Goal: Find specific page/section

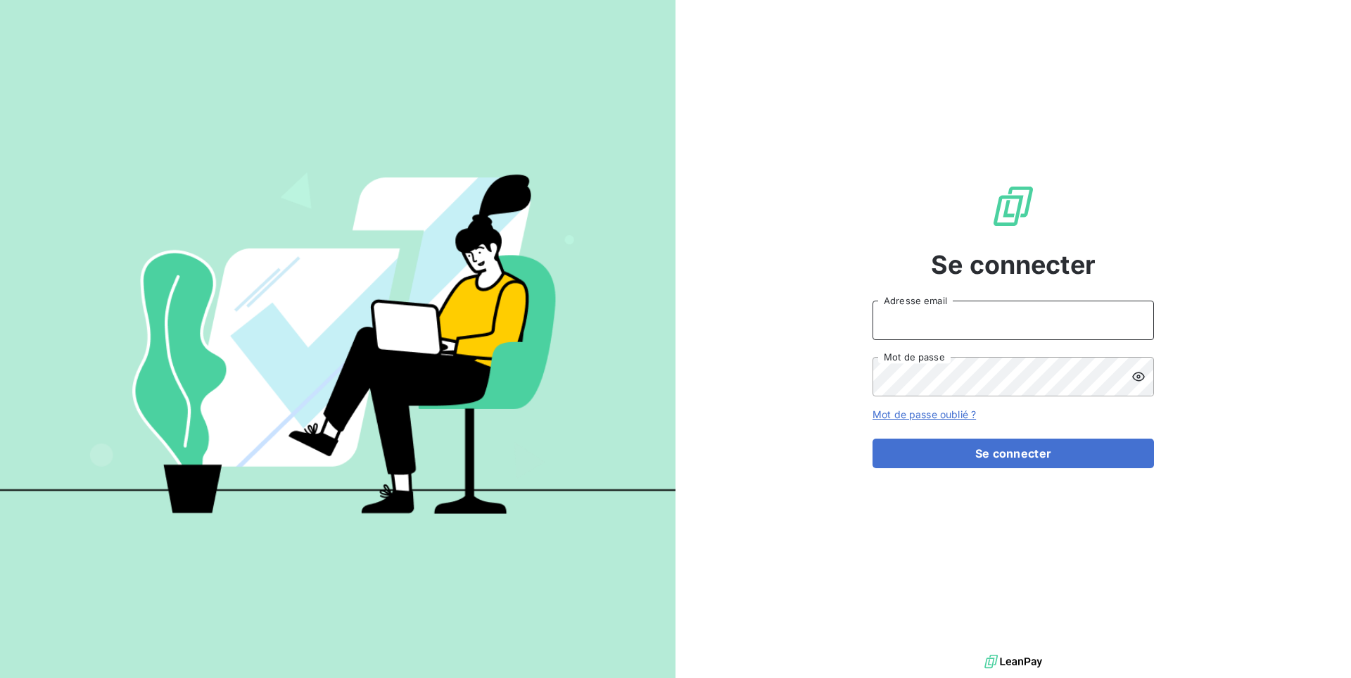
click at [998, 329] on input "Adresse email" at bounding box center [1012, 319] width 281 height 39
type input "admin@aaalocatour"
click at [872, 438] on button "Se connecter" at bounding box center [1012, 453] width 281 height 30
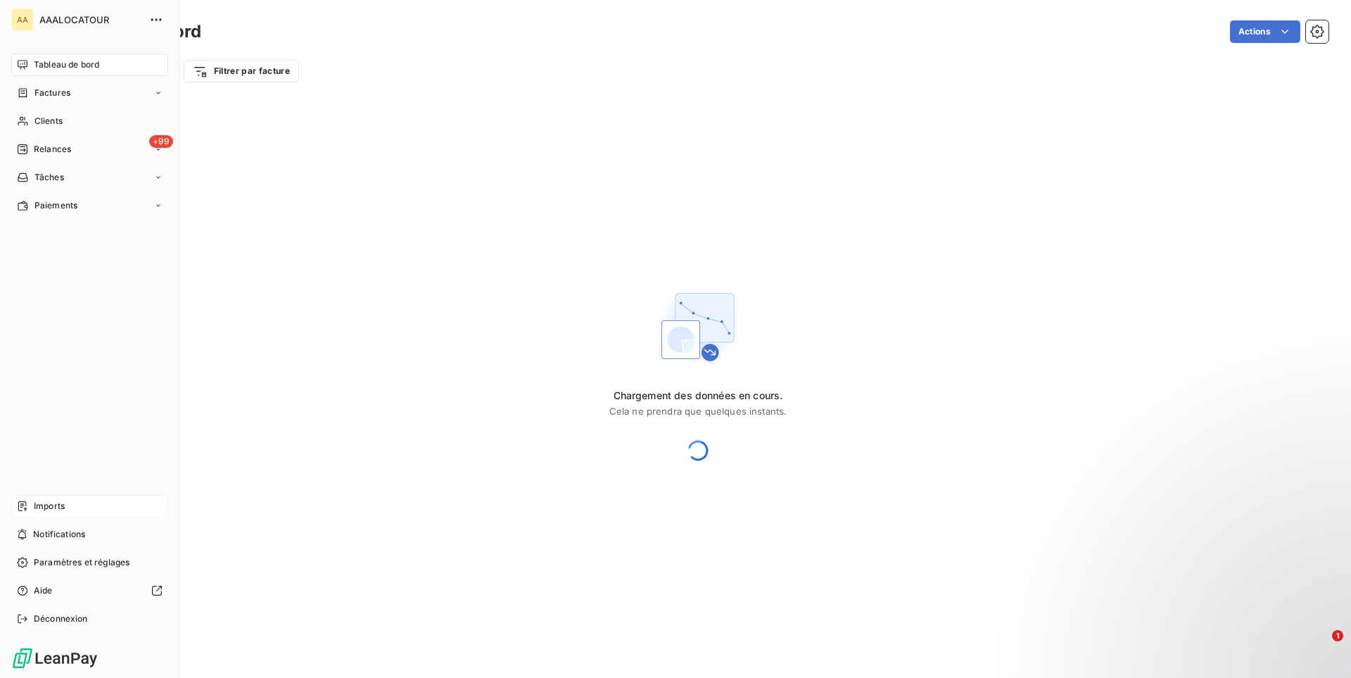
click at [66, 504] on div "Imports" at bounding box center [89, 506] width 157 height 23
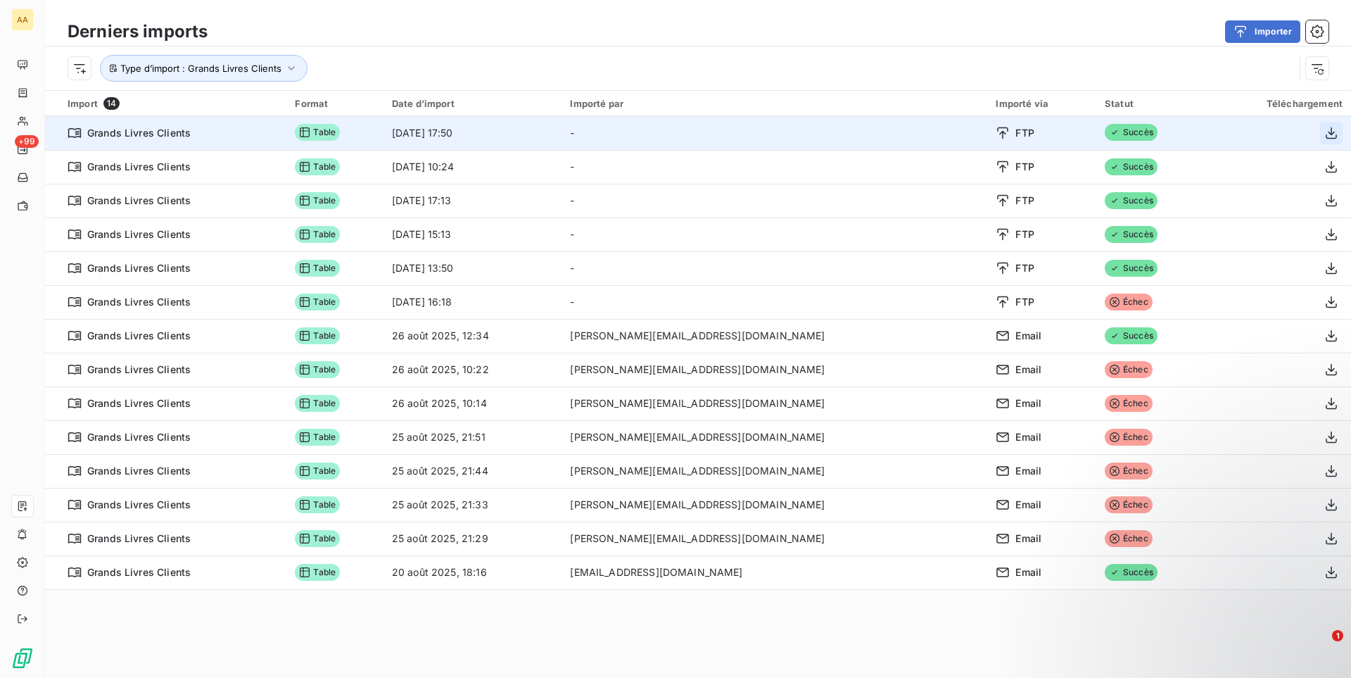
click at [1328, 138] on icon "button" at bounding box center [1331, 133] width 14 height 14
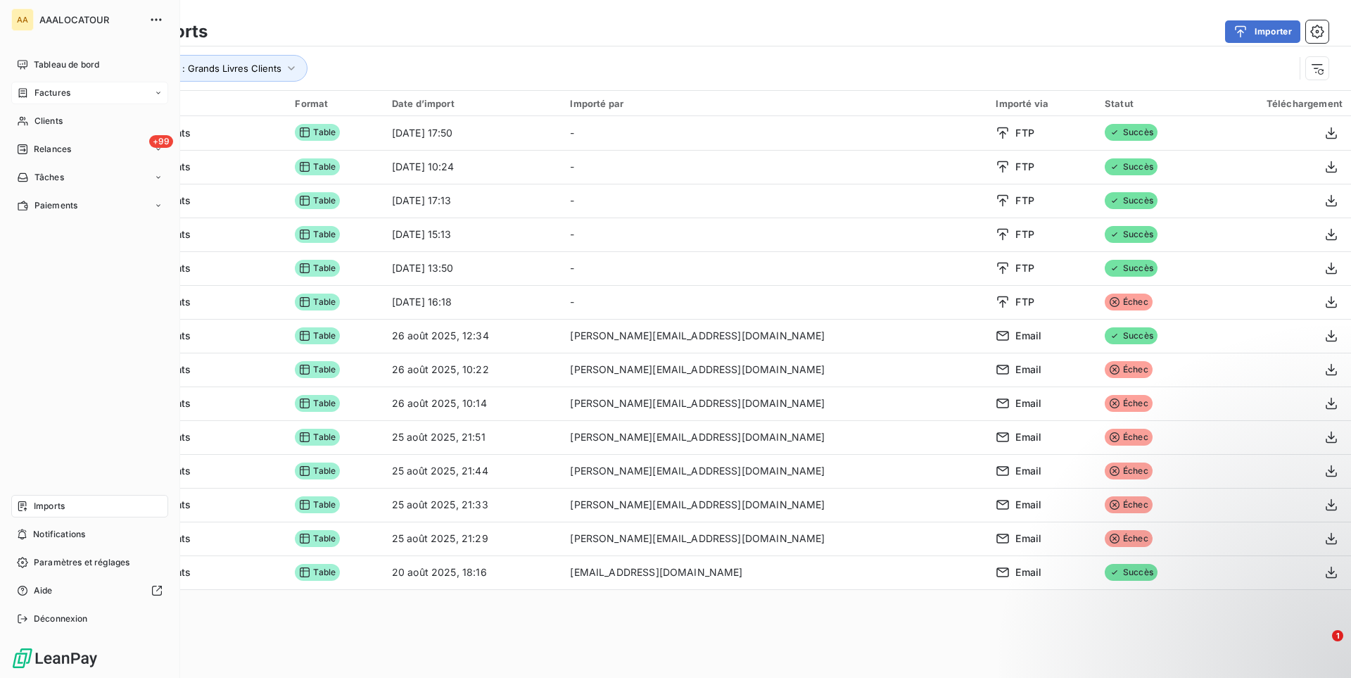
click at [86, 92] on div "Factures" at bounding box center [89, 93] width 157 height 23
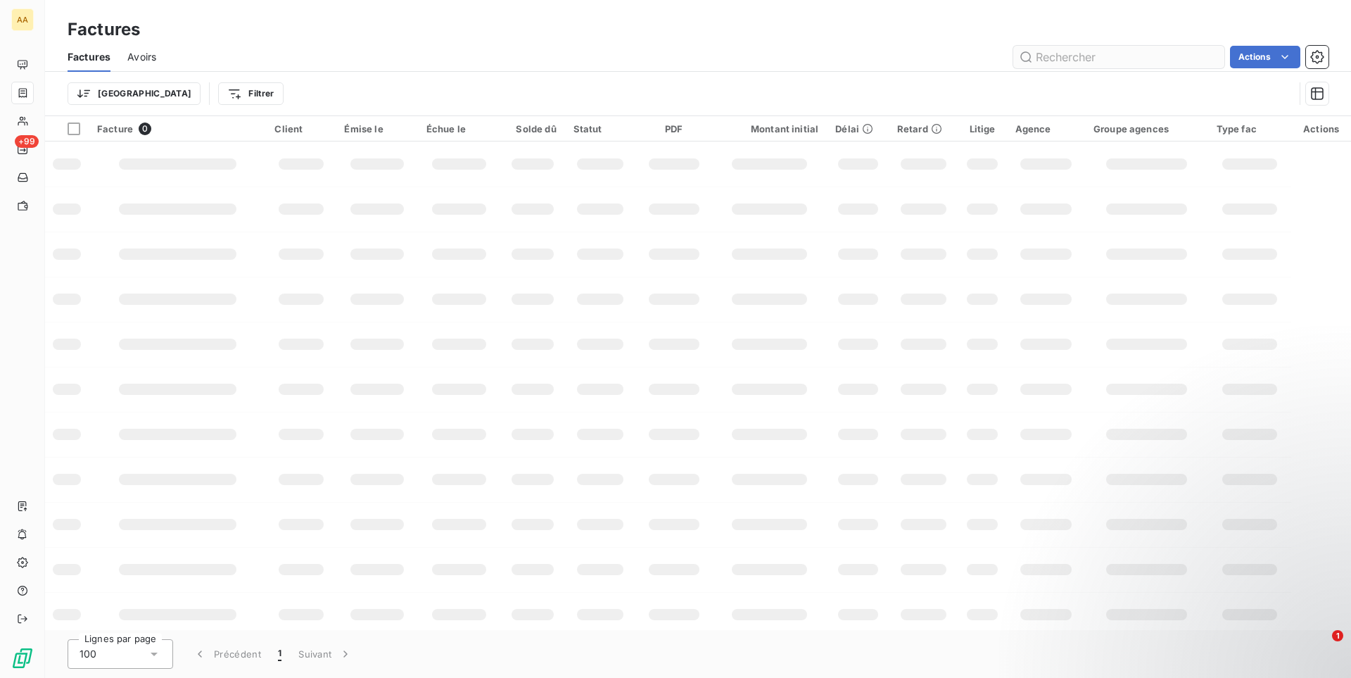
click at [1084, 60] on input "text" at bounding box center [1118, 57] width 211 height 23
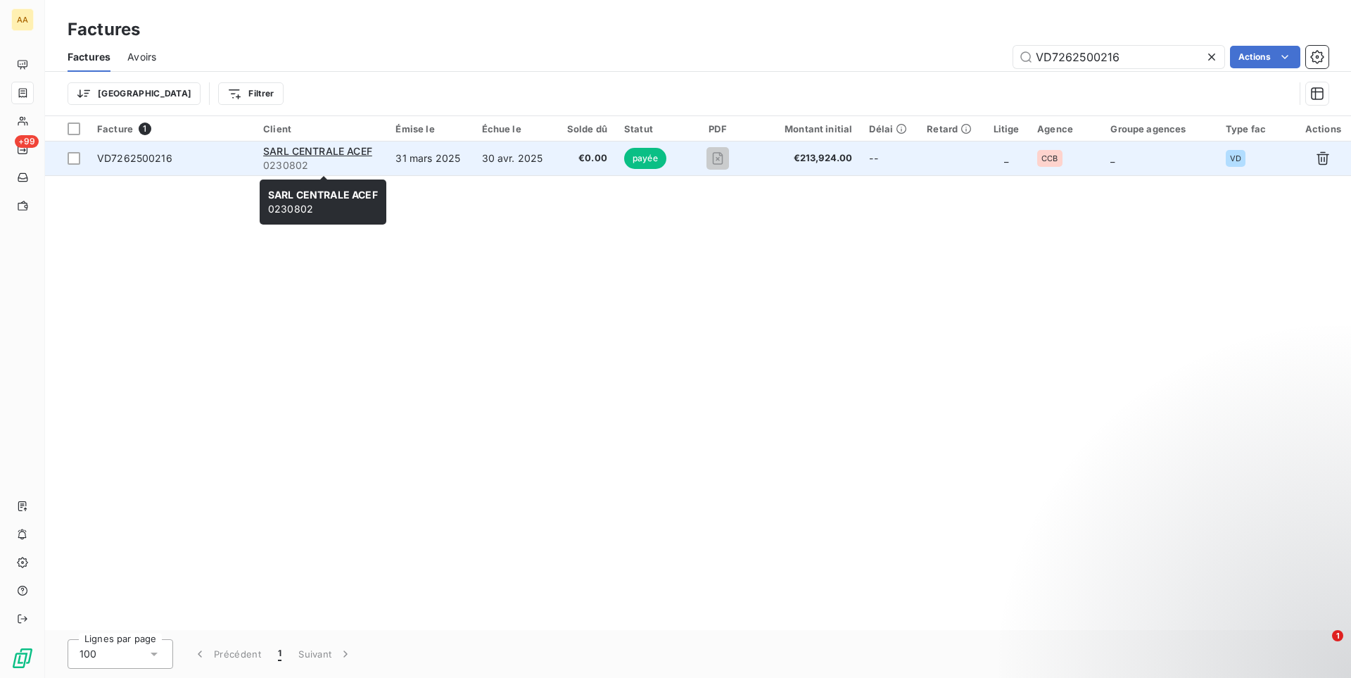
type input "VD7262500216"
click at [345, 165] on span "0230802" at bounding box center [320, 165] width 115 height 14
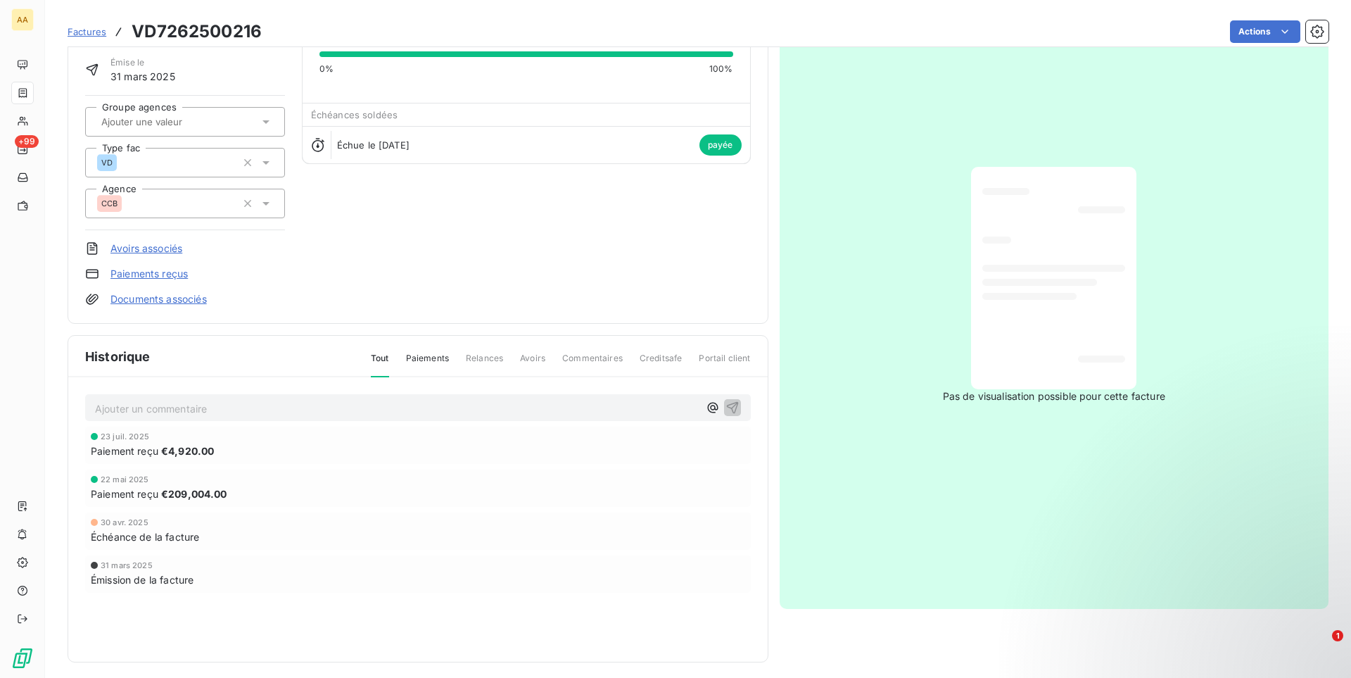
scroll to position [101, 0]
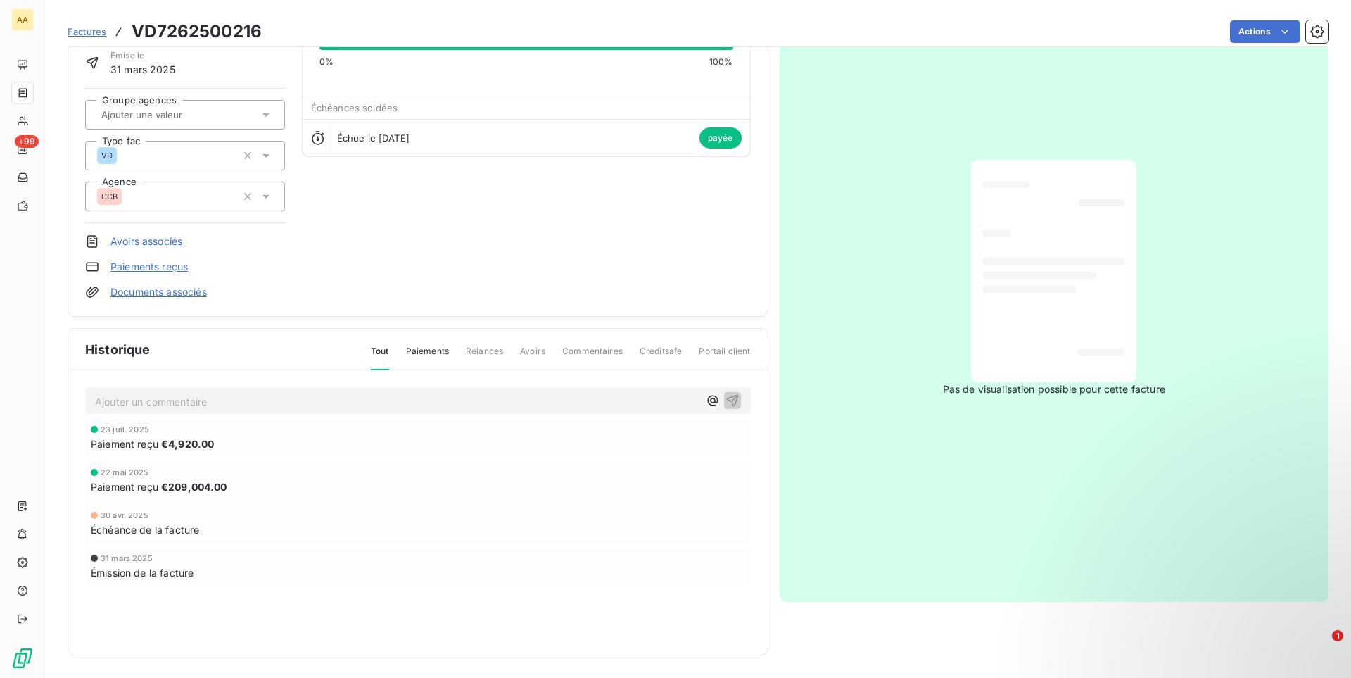
click at [431, 343] on div "Historique Tout Paiements Relances Avoirs Commentaires Creditsafe Portail client" at bounding box center [417, 350] width 699 height 42
click at [427, 352] on span "Paiements" at bounding box center [427, 357] width 43 height 24
click at [383, 353] on span "Tout" at bounding box center [380, 357] width 18 height 24
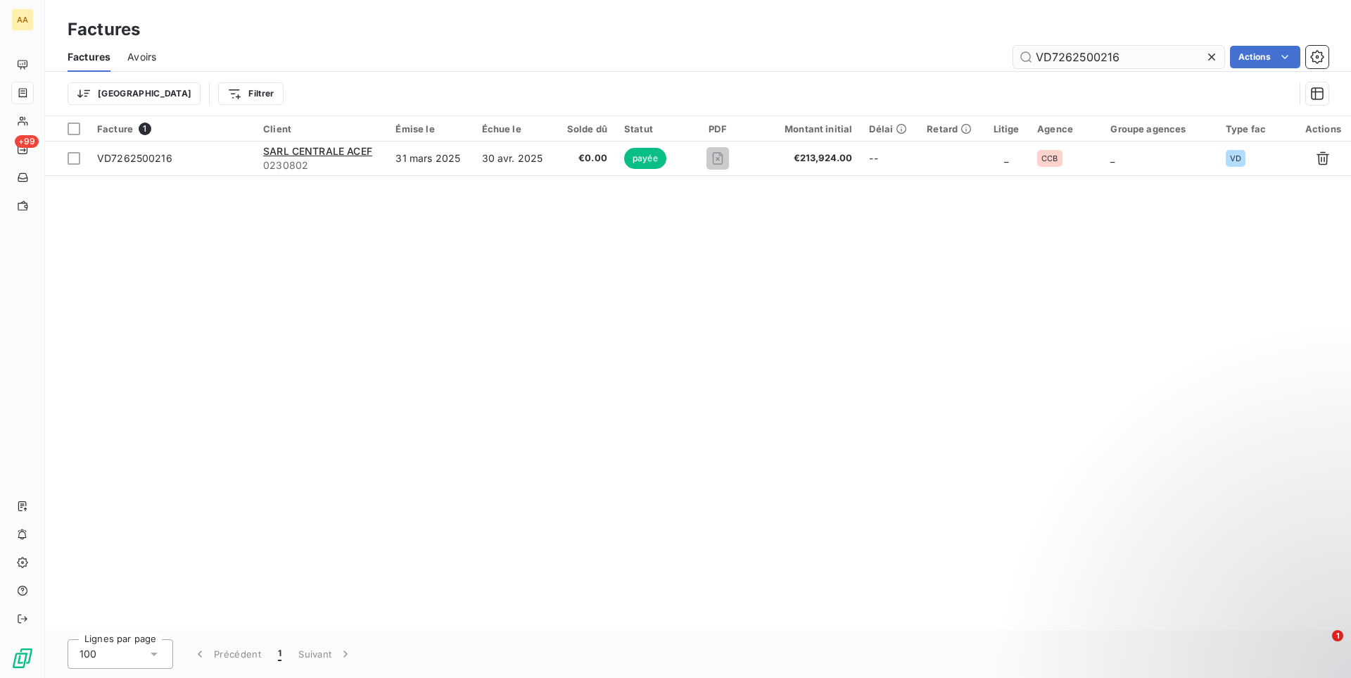
drag, startPoint x: 1126, startPoint y: 55, endPoint x: 877, endPoint y: 33, distance: 249.3
click at [1013, 46] on input "VD7262500216" at bounding box center [1118, 57] width 211 height 23
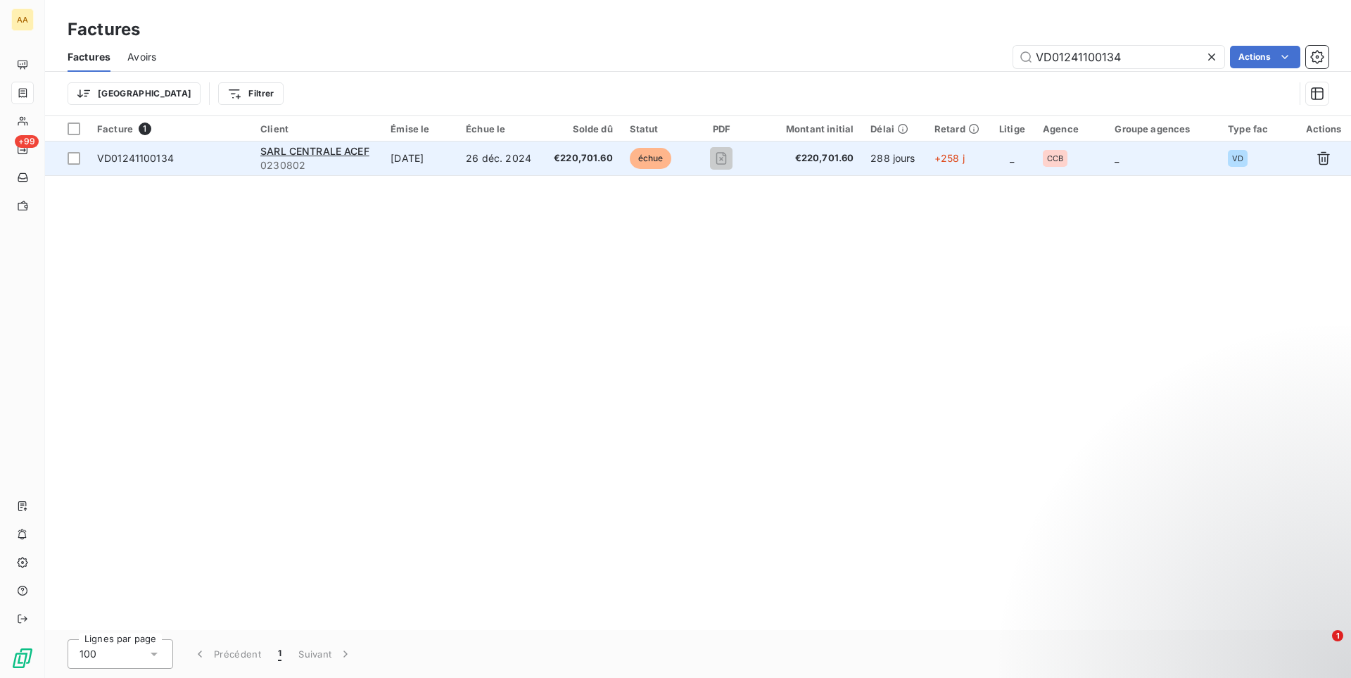
type input "VD01241100134"
click at [216, 147] on td "VD01241100134" at bounding box center [170, 158] width 163 height 34
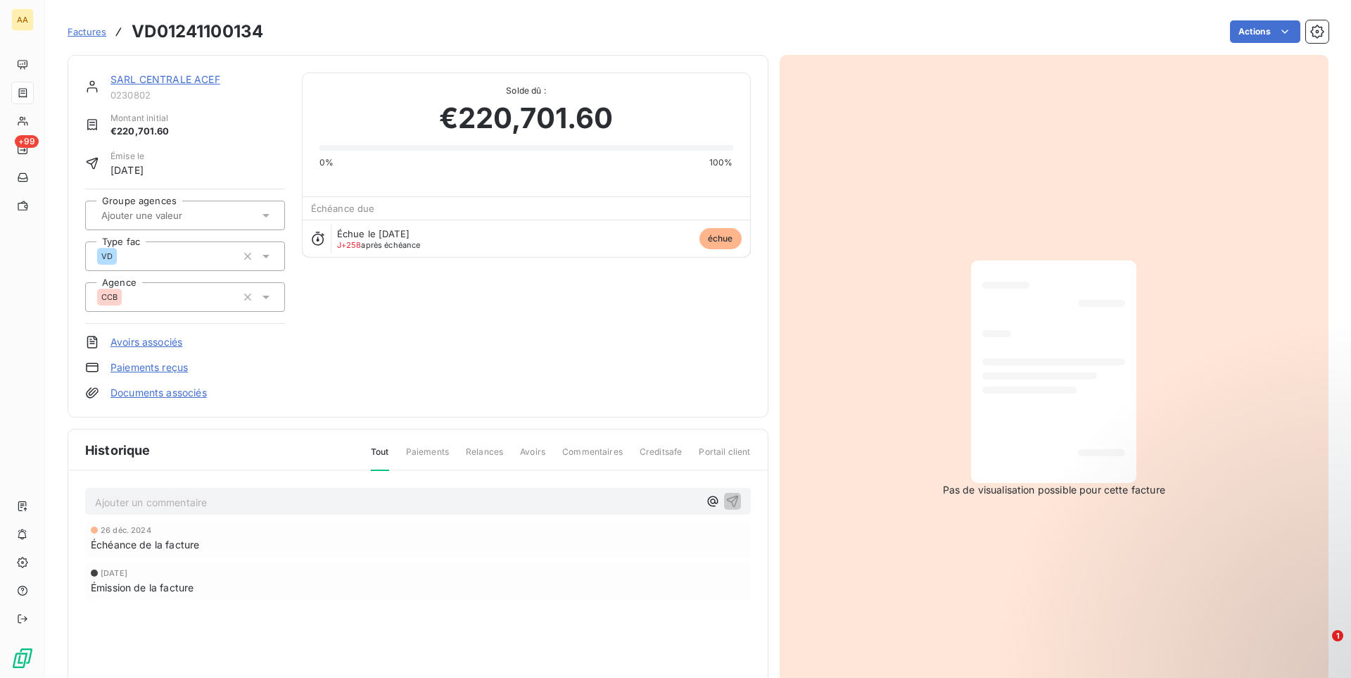
click at [182, 80] on link "SARL CENTRALE ACEF" at bounding box center [165, 79] width 110 height 12
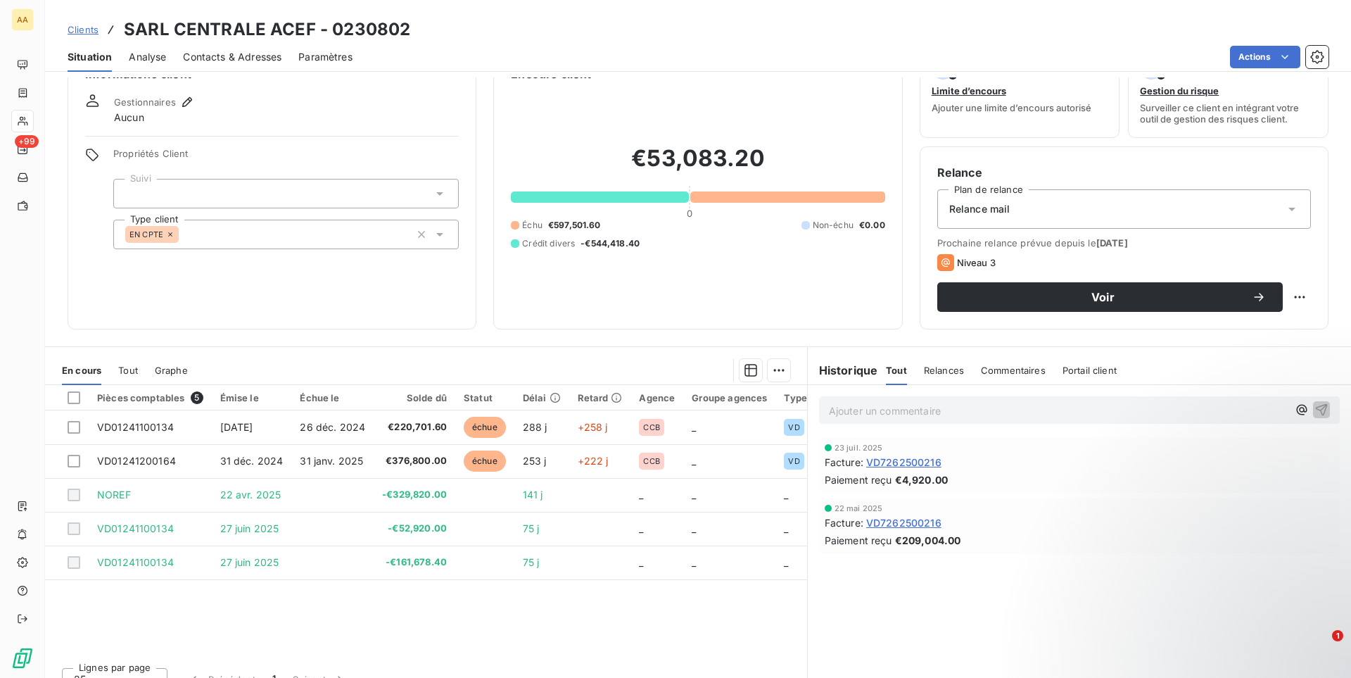
scroll to position [58, 0]
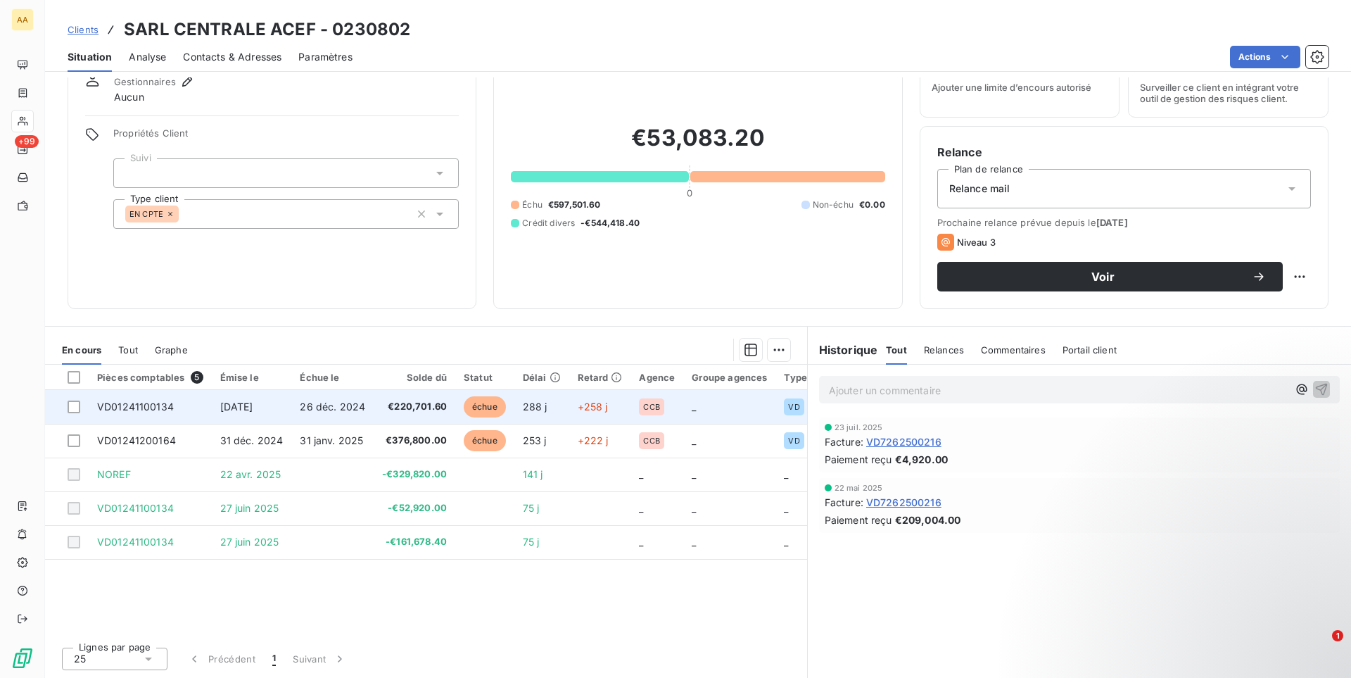
click at [203, 403] on td "VD01241100134" at bounding box center [150, 407] width 123 height 34
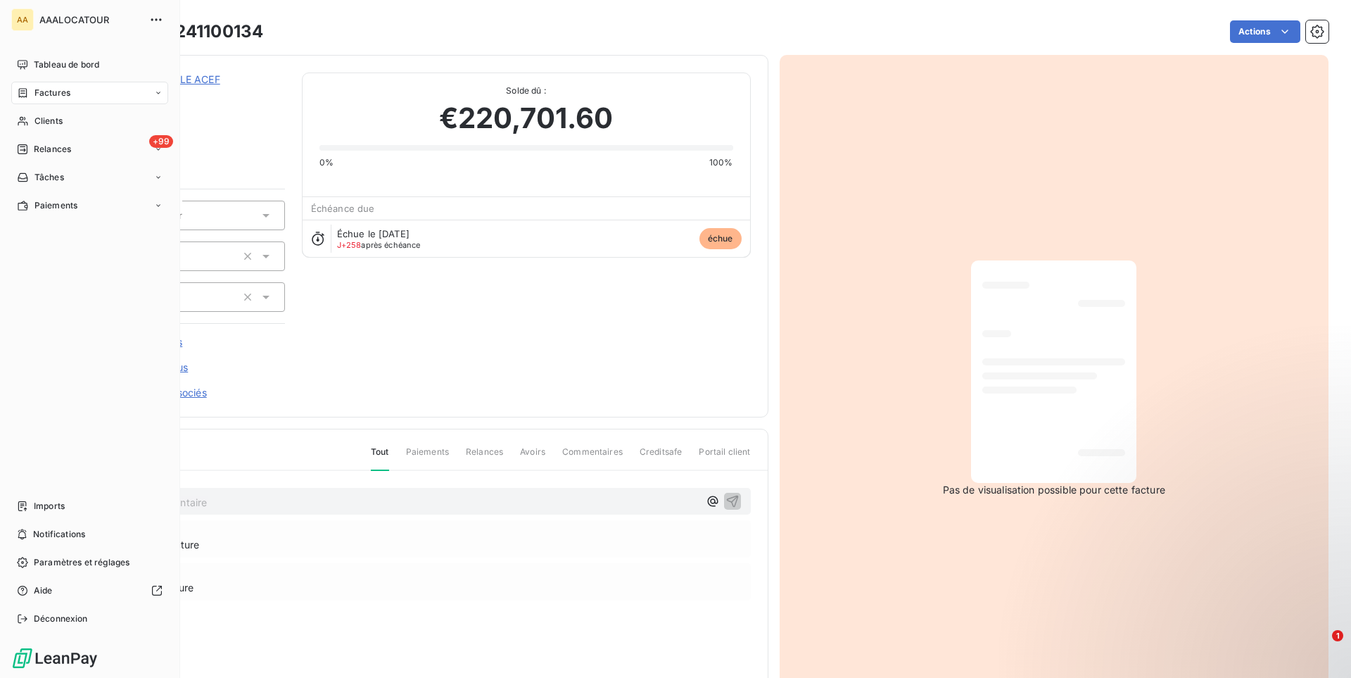
click at [81, 630] on div "AA AAALOCATOUR Tableau de bord Factures Clients +99 Relances Tâches Paiements I…" at bounding box center [90, 339] width 180 height 678
click at [81, 625] on div "Déconnexion" at bounding box center [89, 618] width 157 height 23
